Goal: Use online tool/utility: Utilize a website feature to perform a specific function

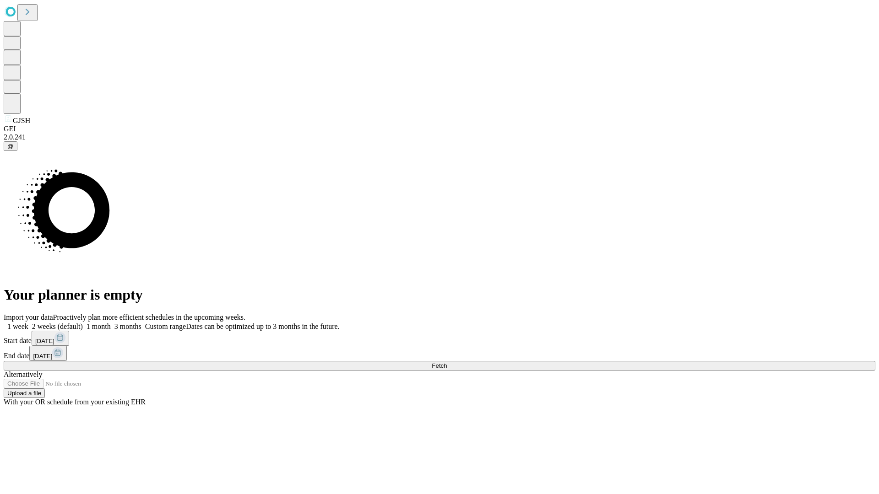
click at [447, 362] on span "Fetch" at bounding box center [439, 365] width 15 height 7
